Goal: Information Seeking & Learning: Learn about a topic

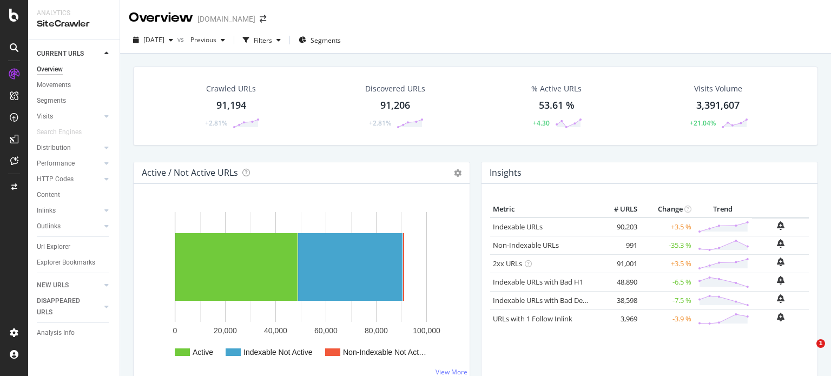
click at [392, 109] on div "91,206" at bounding box center [395, 105] width 30 height 14
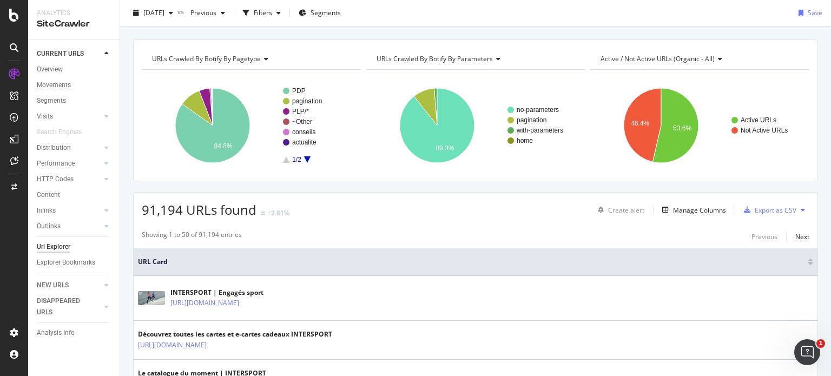
scroll to position [24, 0]
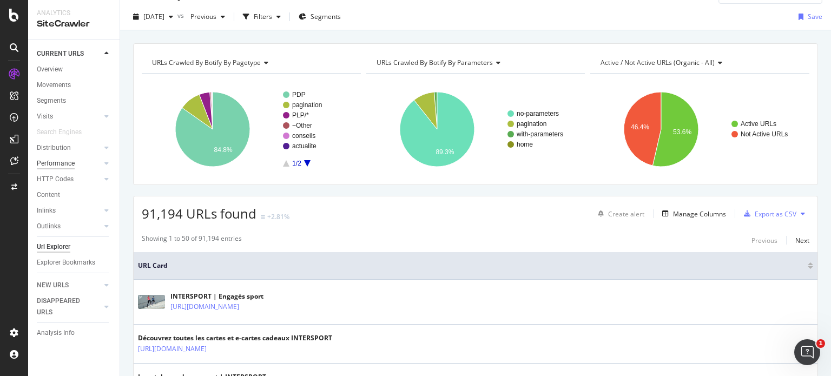
click at [63, 161] on div "Performance" at bounding box center [56, 163] width 38 height 11
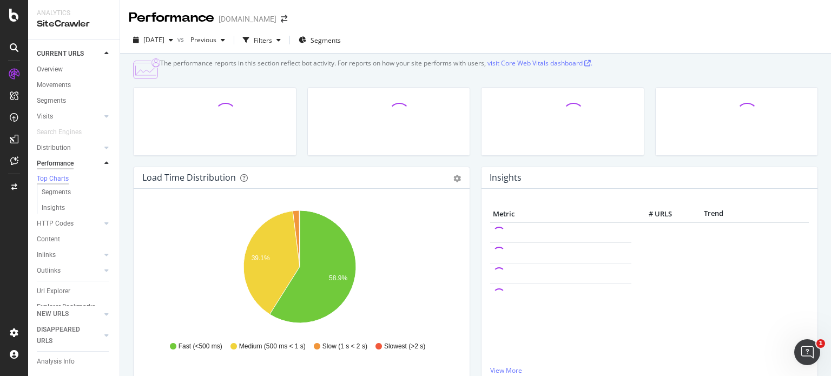
click at [63, 161] on div "Performance" at bounding box center [55, 163] width 37 height 11
click at [55, 242] on div "Content" at bounding box center [48, 239] width 23 height 11
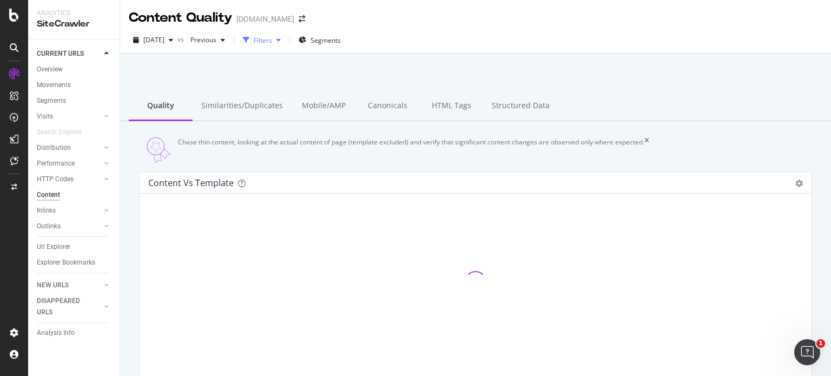
click at [285, 39] on div "button" at bounding box center [278, 40] width 13 height 6
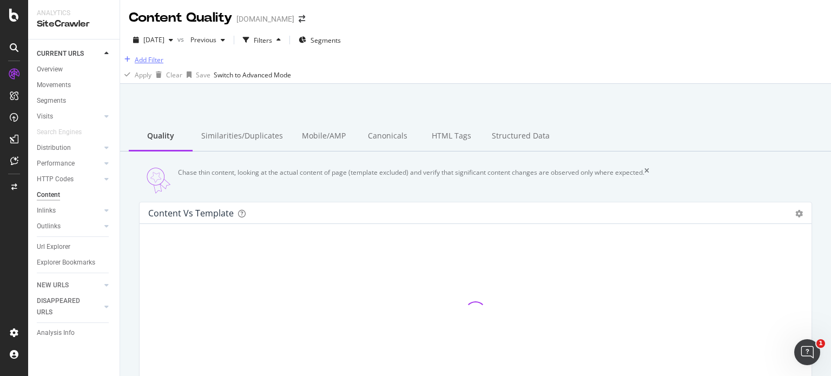
click at [158, 63] on div "Add Filter" at bounding box center [141, 60] width 43 height 12
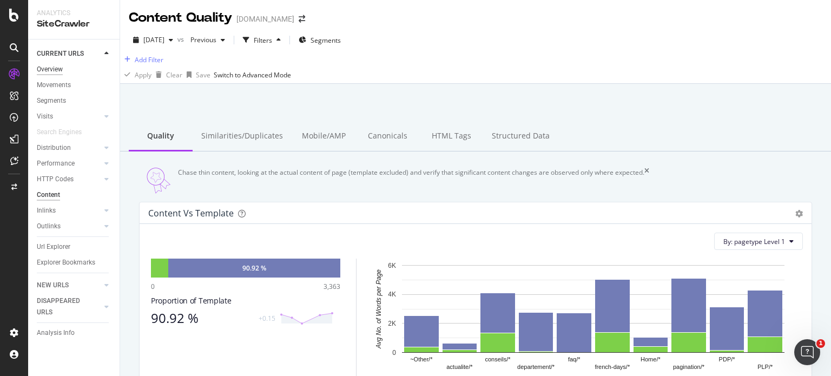
click at [62, 67] on div "Overview" at bounding box center [50, 69] width 26 height 11
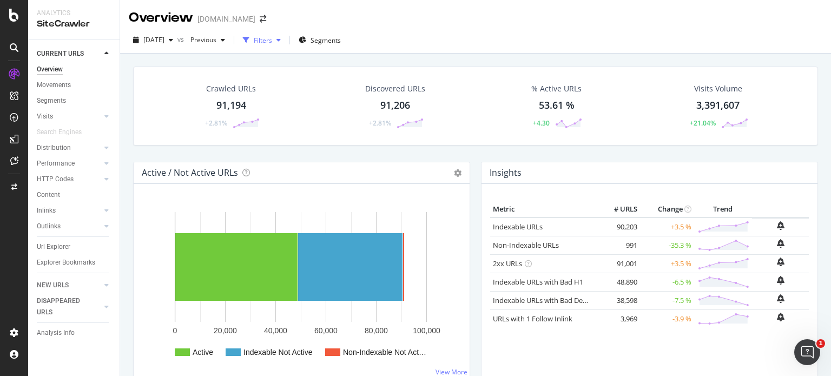
click at [285, 42] on div "button" at bounding box center [278, 40] width 13 height 6
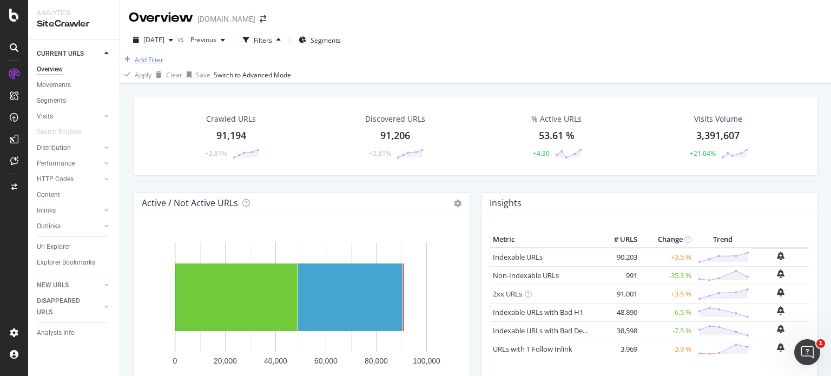
click at [163, 65] on div "Add Filter" at bounding box center [141, 60] width 43 height 12
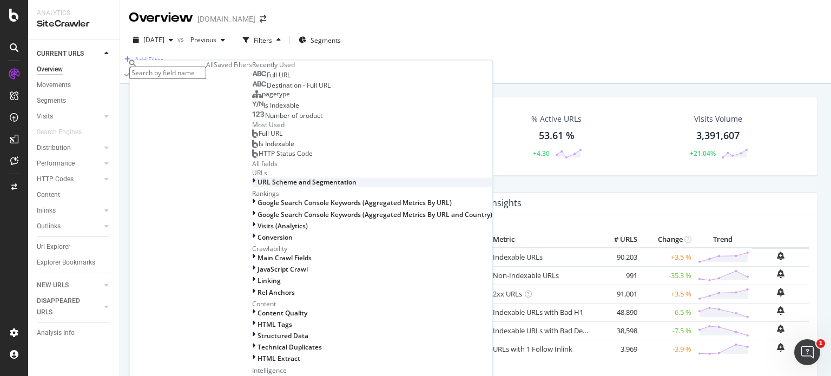
scroll to position [340, 0]
click at [257, 308] on span "Content Quality" at bounding box center [282, 312] width 50 height 9
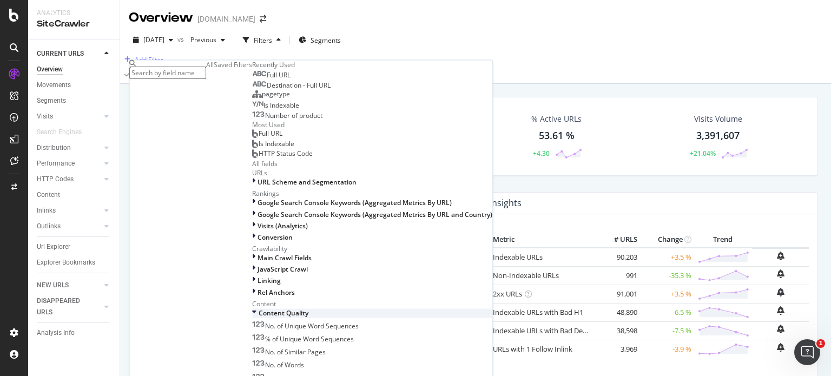
click at [259, 308] on span "Content Quality" at bounding box center [284, 312] width 50 height 9
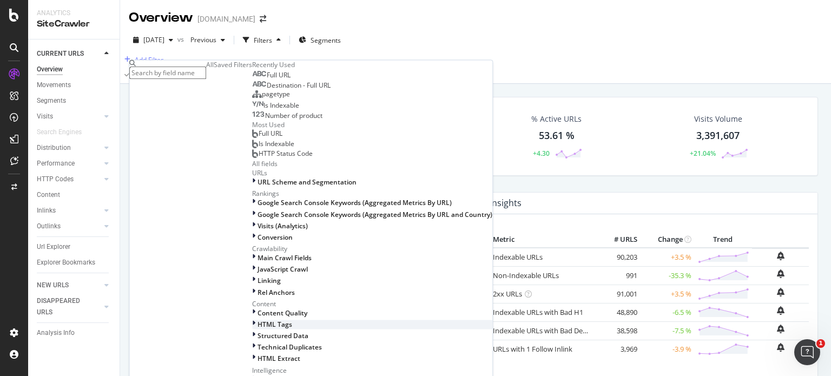
click at [257, 320] on span "HTML Tags" at bounding box center [274, 324] width 35 height 9
click at [259, 320] on span "HTML Tags" at bounding box center [276, 324] width 35 height 9
click at [257, 320] on span "HTML Tags" at bounding box center [274, 324] width 35 height 9
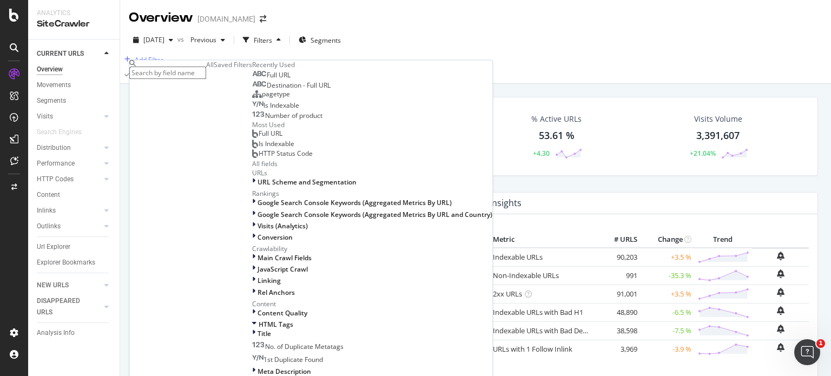
scroll to position [374, 0]
click at [252, 308] on div "Content Quality" at bounding box center [372, 312] width 240 height 9
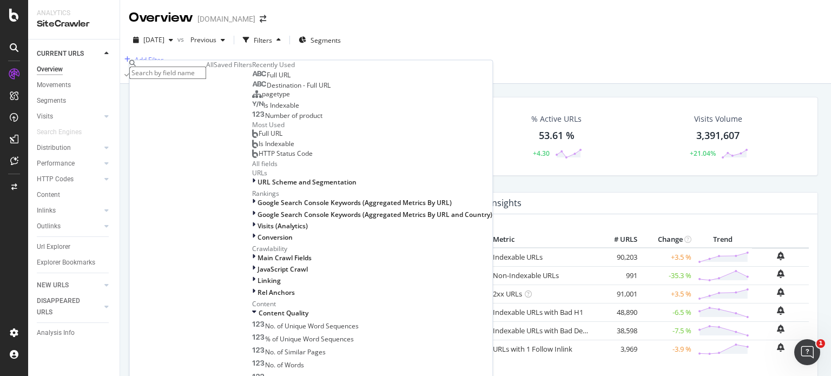
click at [426, 66] on div "Add Filter" at bounding box center [475, 59] width 711 height 13
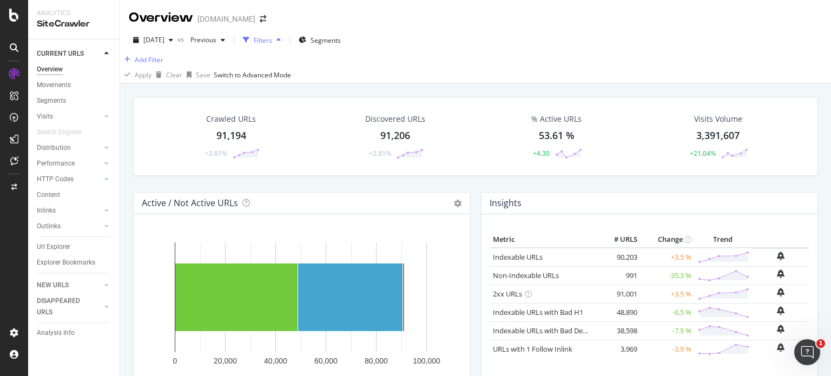
click at [272, 44] on div "Filters" at bounding box center [263, 40] width 18 height 9
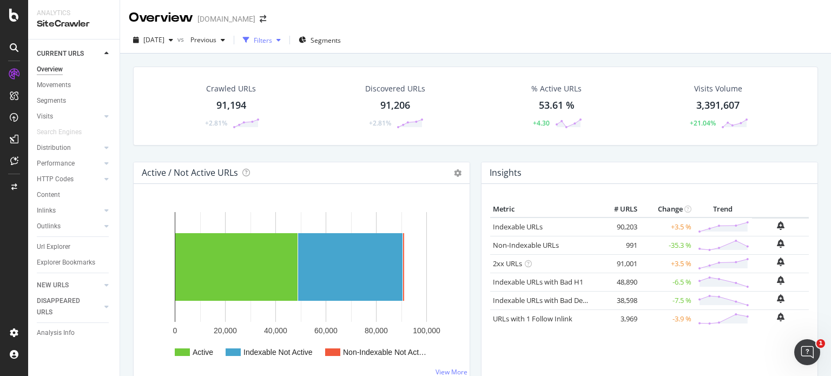
click at [272, 44] on div "Filters" at bounding box center [263, 40] width 18 height 9
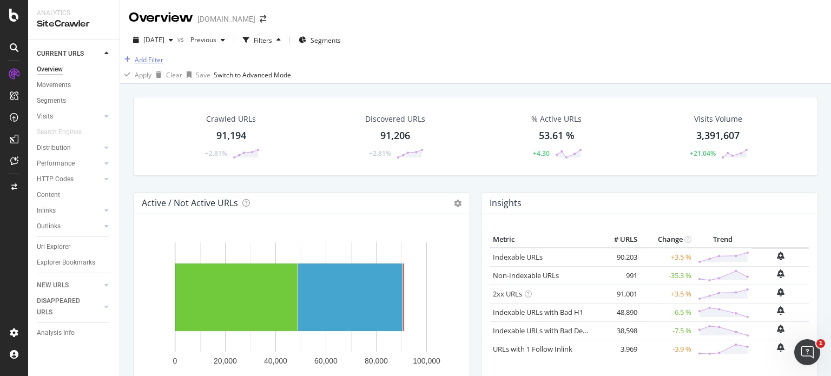
click at [156, 64] on div "Add Filter" at bounding box center [149, 59] width 29 height 9
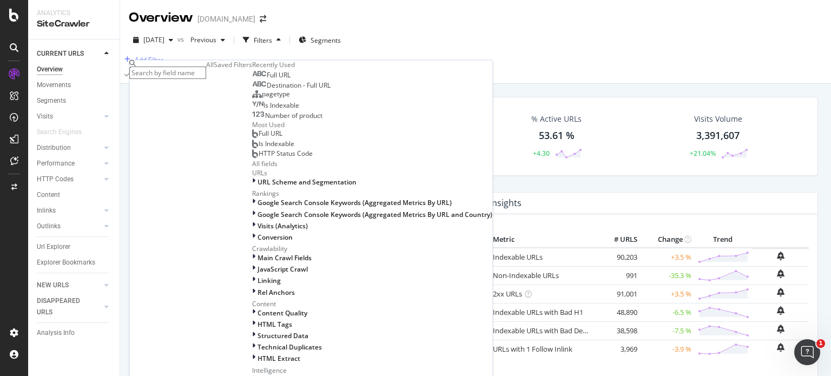
scroll to position [340, 0]
